Goal: Book appointment/travel/reservation

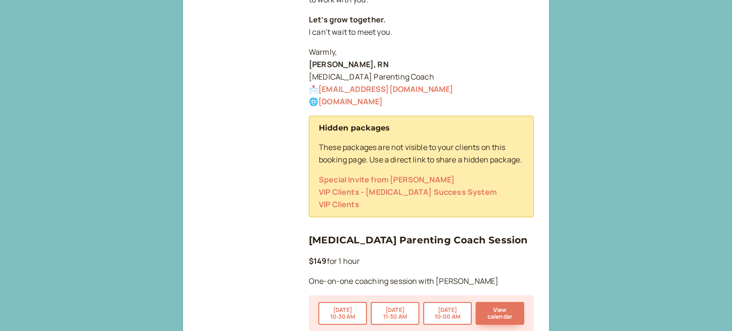
scroll to position [514, 0]
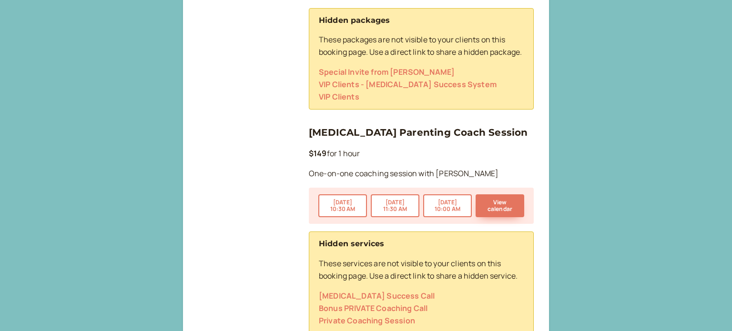
click at [341, 127] on link "[MEDICAL_DATA] Parenting Coach Session" at bounding box center [418, 132] width 219 height 11
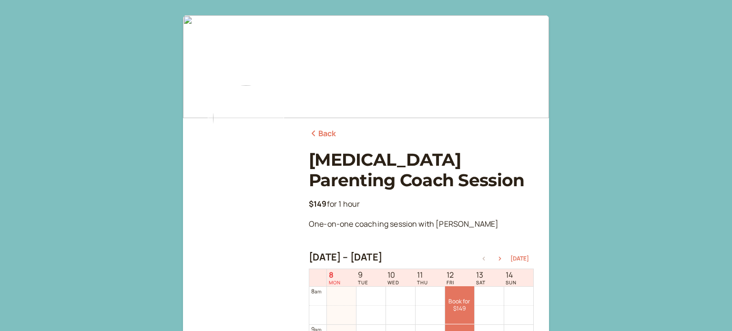
click at [323, 130] on link "Back" at bounding box center [323, 134] width 28 height 12
